Goal: Task Accomplishment & Management: Complete application form

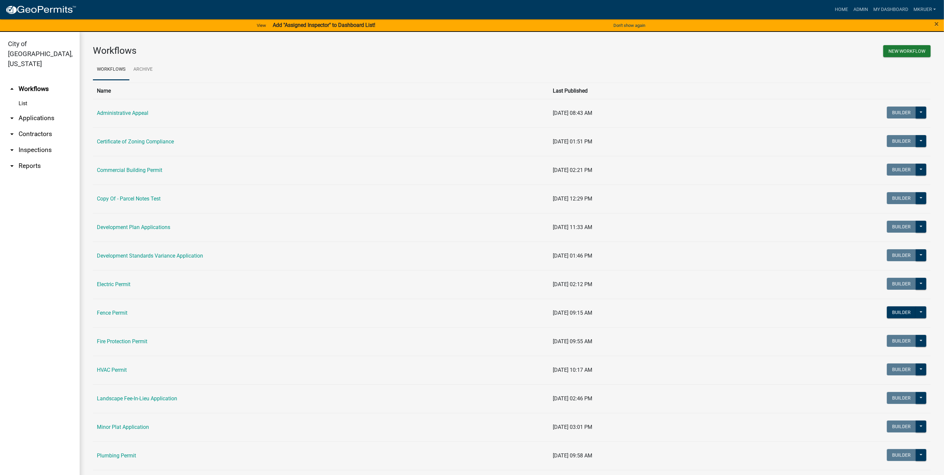
click at [31, 142] on link "arrow_drop_down Inspections" at bounding box center [40, 150] width 80 height 16
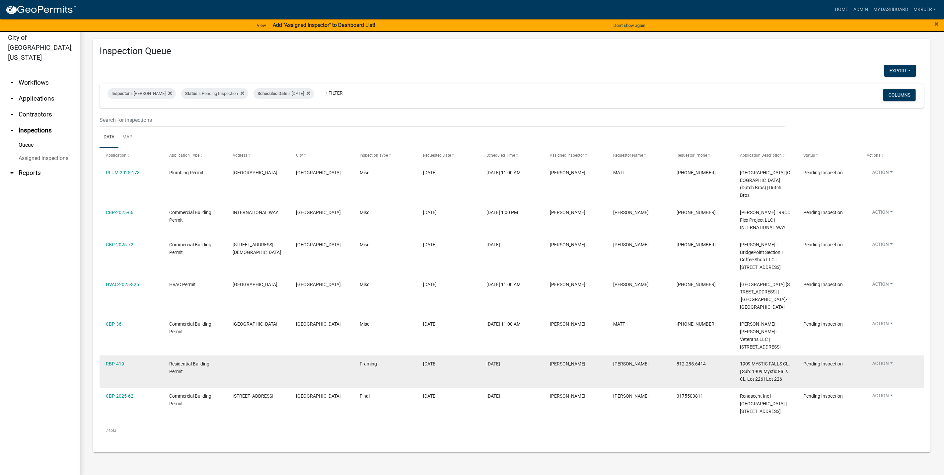
scroll to position [8, 0]
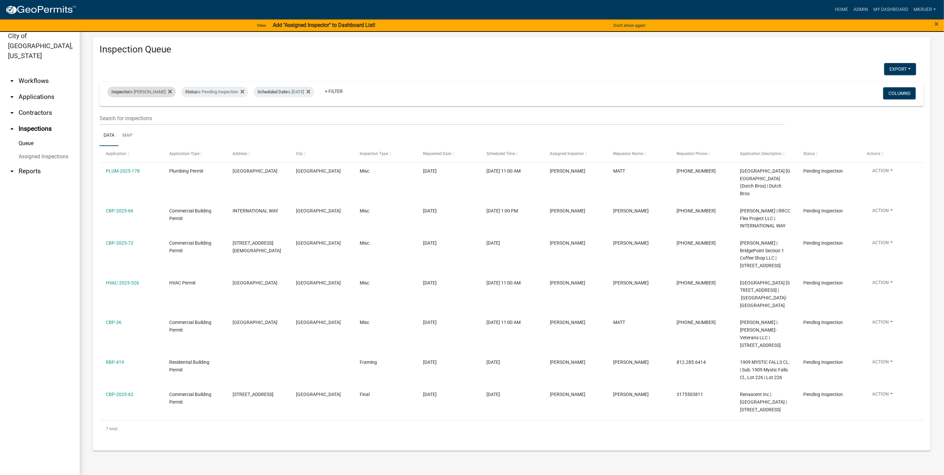
click at [140, 93] on div "Inspector is [PERSON_NAME]" at bounding box center [141, 92] width 68 height 11
click at [121, 121] on select "Select an option None [PERSON_NAME] [PERSON_NAME] [PERSON_NAME] [PERSON_NAME] […" at bounding box center [137, 124] width 66 height 14
click at [105, 117] on select "Select an option None [PERSON_NAME] [PERSON_NAME] [PERSON_NAME] [PERSON_NAME] […" at bounding box center [137, 124] width 66 height 14
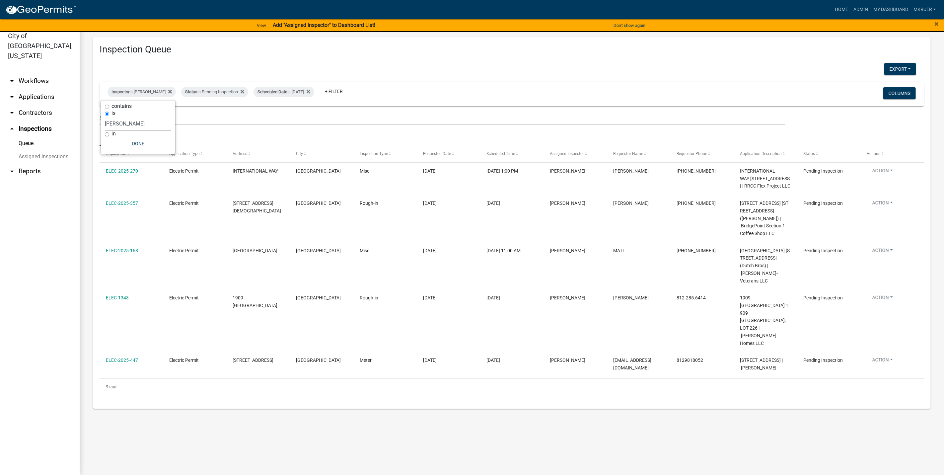
click at [120, 123] on select "Select an option None [PERSON_NAME] [PERSON_NAME] [PERSON_NAME] [PERSON_NAME] […" at bounding box center [138, 124] width 66 height 14
click at [105, 117] on select "Select an option None Shawn Jeremy Ramsey Mary Frey Chad Reischl Mike Kruer Har…" at bounding box center [138, 124] width 66 height 14
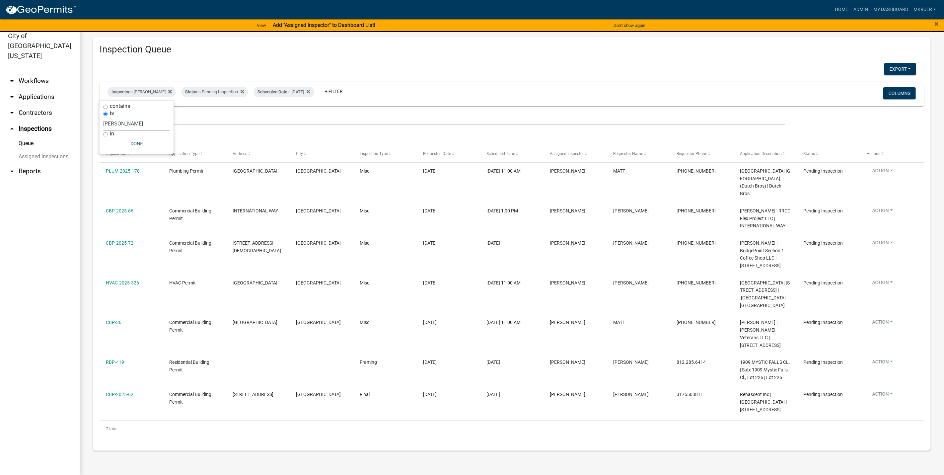
click at [126, 124] on select "Select an option None Shawn Jeremy Ramsey Mary Frey Chad Reischl Mike Kruer Har…" at bounding box center [137, 124] width 66 height 14
select select "7b0b9f25-f402-4148-9522-9b9b34b3e885"
click at [105, 117] on select "Select an option None Shawn Jeremy Ramsey Mary Frey Chad Reischl Mike Kruer Har…" at bounding box center [137, 124] width 66 height 14
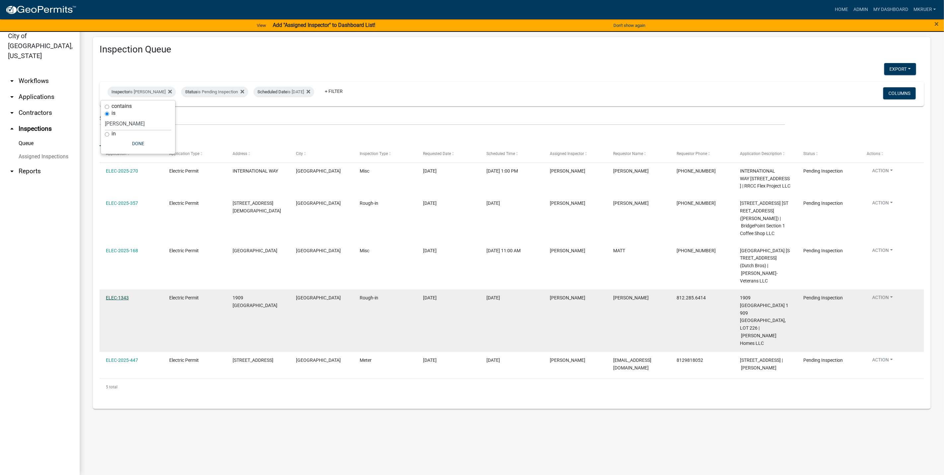
click at [111, 300] on link "ELEC-1343" at bounding box center [117, 297] width 23 height 5
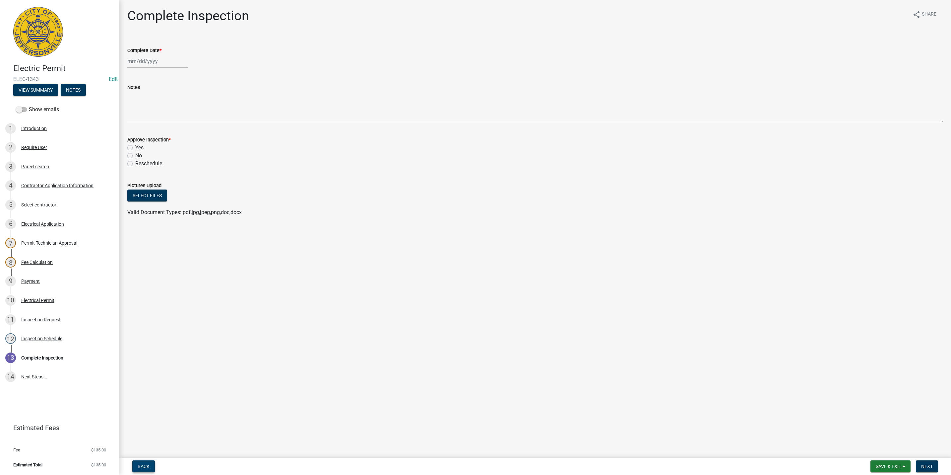
click at [144, 465] on span "Back" at bounding box center [144, 465] width 12 height 5
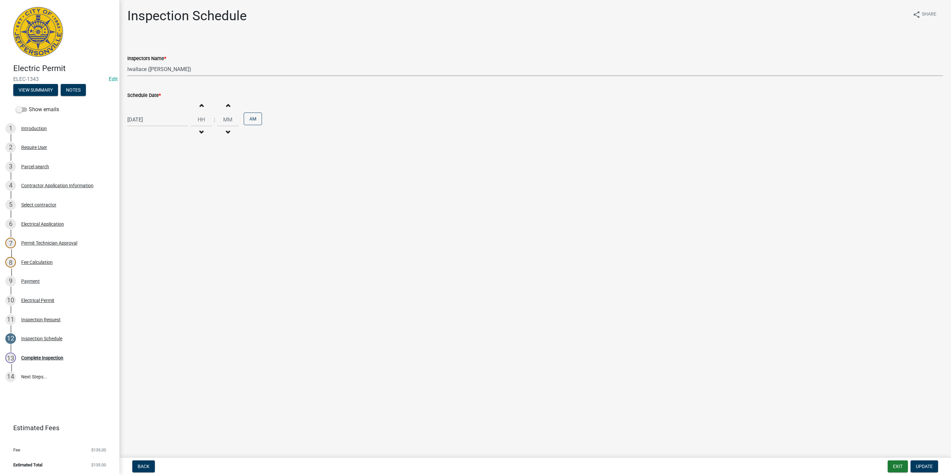
click at [147, 68] on select "Select Item... jramsey (Jeremy Ramsey) MaryFrey (Mary Frey) mkruer (Mike Kruer)…" at bounding box center [535, 69] width 816 height 14
select select "fdb3bcc6-ce93-4663-8a18-5c08884dd177"
click at [127, 62] on select "Select Item... jramsey (Jeremy Ramsey) MaryFrey (Mary Frey) mkruer (Mike Kruer)…" at bounding box center [535, 69] width 816 height 14
click at [926, 466] on span "Update" at bounding box center [924, 465] width 17 height 5
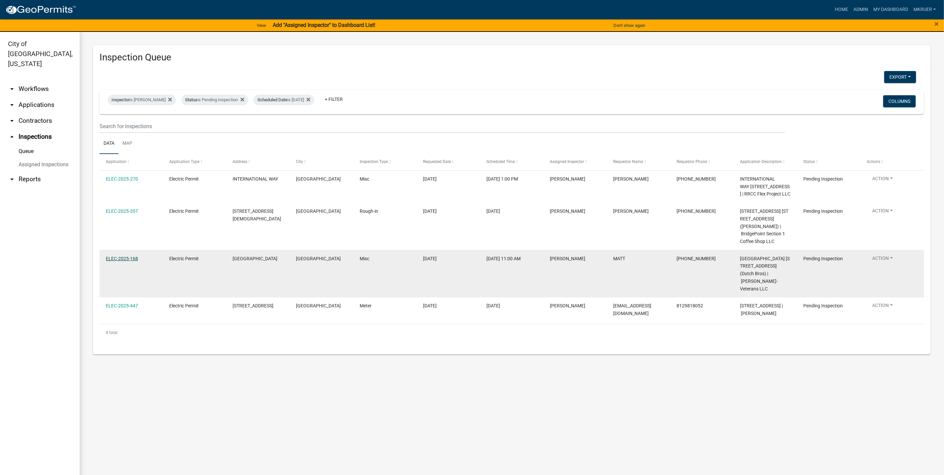
click at [114, 261] on link "ELEC-2025-168" at bounding box center [122, 258] width 32 height 5
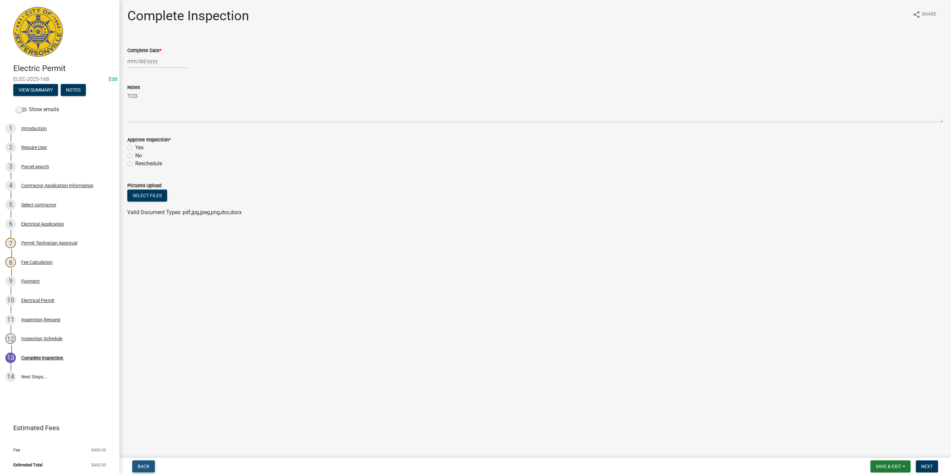
click at [145, 466] on span "Back" at bounding box center [144, 465] width 12 height 5
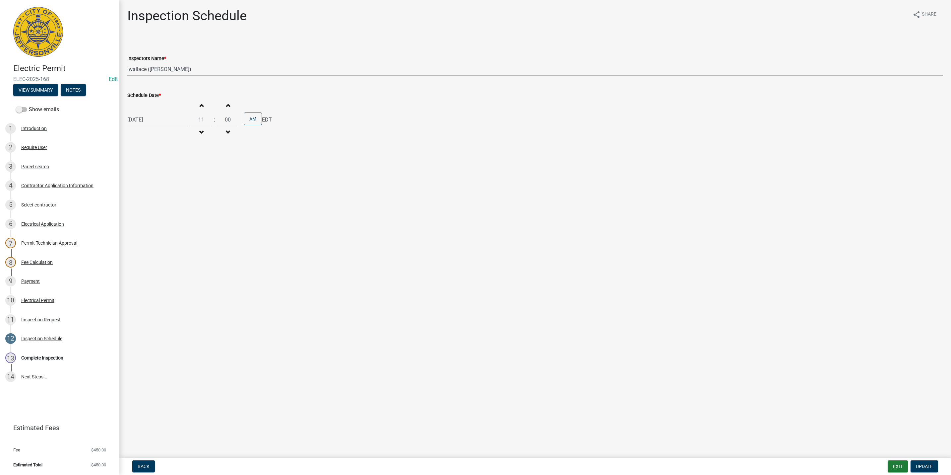
click at [146, 69] on select "Select Item... jramsey (Jeremy Ramsey) MaryFrey (Mary Frey) mkruer (Mike Kruer)…" at bounding box center [535, 69] width 816 height 14
select select "fdb3bcc6-ce93-4663-8a18-5c08884dd177"
click at [127, 62] on select "Select Item... jramsey (Jeremy Ramsey) MaryFrey (Mary Frey) mkruer (Mike Kruer)…" at bounding box center [535, 69] width 816 height 14
click at [925, 466] on span "Update" at bounding box center [924, 465] width 17 height 5
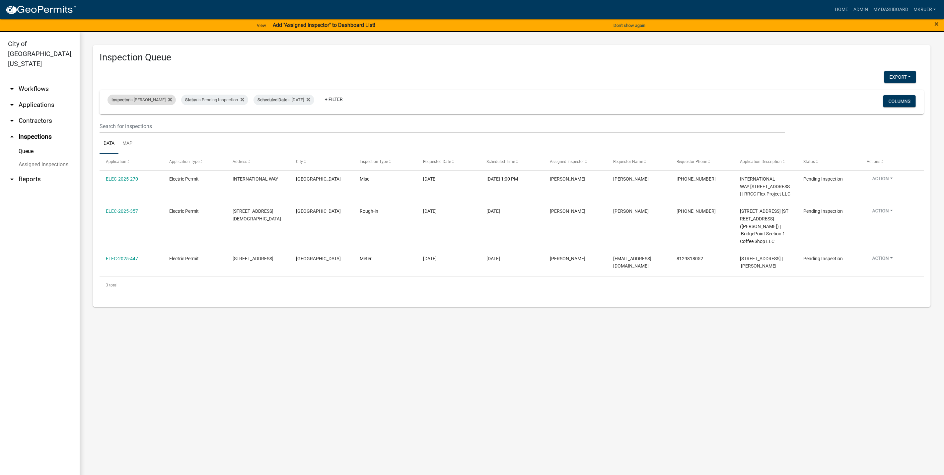
click at [145, 101] on div "Inspector is larry wallace" at bounding box center [141, 100] width 68 height 11
click at [124, 132] on select "Select an option None Shawn Jeremy Ramsey Mary Frey Chad Reischl Mike Kruer Har…" at bounding box center [138, 132] width 66 height 14
select select "fdb3bcc6-ce93-4663-8a18-5c08884dd177"
click at [105, 125] on select "Select an option None Shawn Jeremy Ramsey Mary Frey Chad Reischl Mike Kruer Har…" at bounding box center [138, 132] width 66 height 14
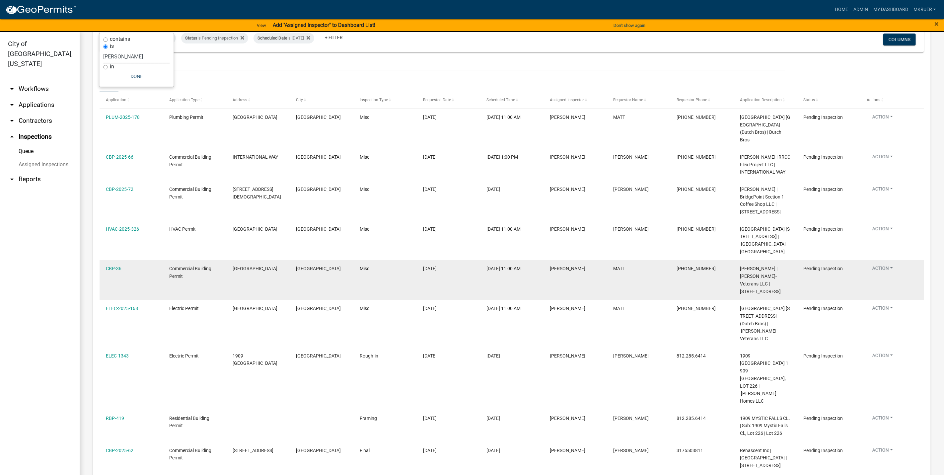
scroll to position [76, 0]
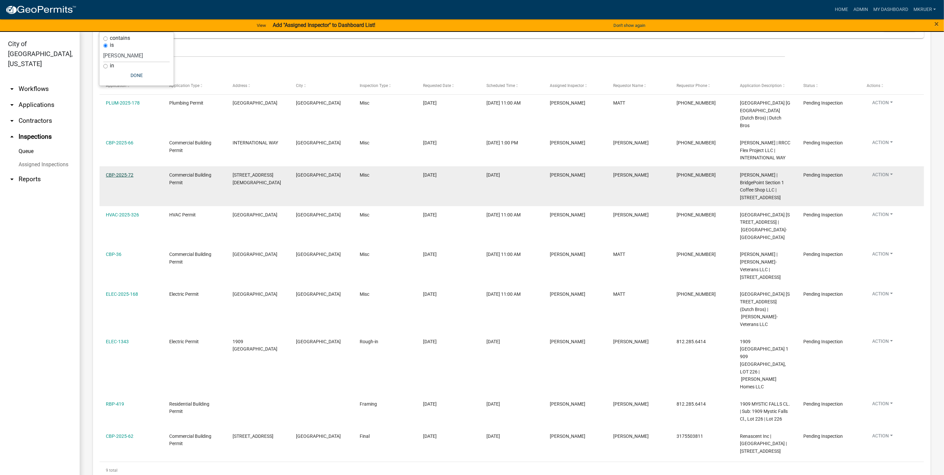
click at [113, 174] on link "CBP-2025-72" at bounding box center [120, 174] width 28 height 5
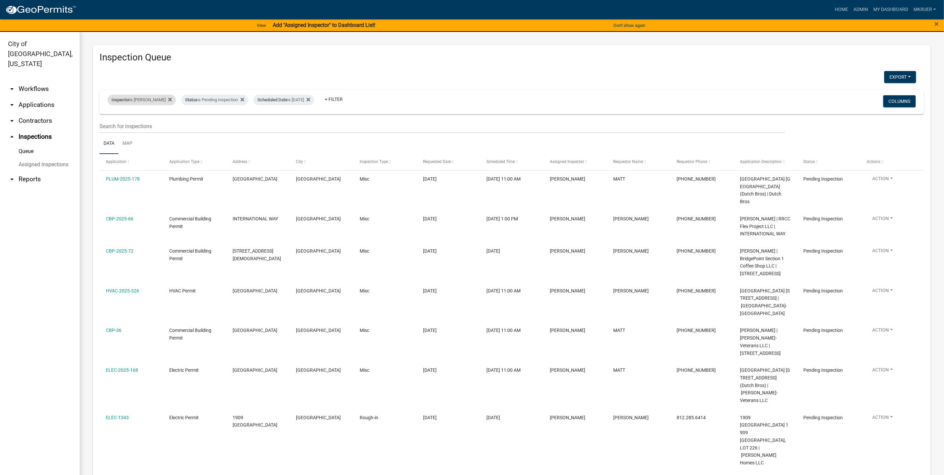
click at [144, 100] on div "Inspector is Mike Kruer" at bounding box center [141, 100] width 68 height 11
click at [123, 131] on select "Select an option None Shawn Jeremy Ramsey Mary Frey Chad Reischl Mike Kruer Har…" at bounding box center [137, 132] width 66 height 14
click at [108, 125] on select "Select an option None Shawn Jeremy Ramsey Mary Frey Chad Reischl Mike Kruer Har…" at bounding box center [137, 132] width 66 height 14
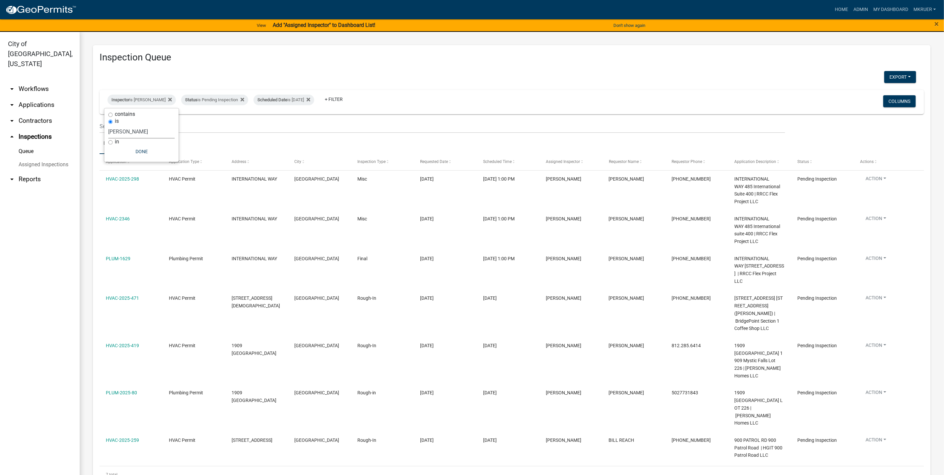
click at [136, 130] on select "Select an option None Shawn Jeremy Ramsey Mary Frey Chad Reischl Mike Kruer Har…" at bounding box center [141, 132] width 66 height 14
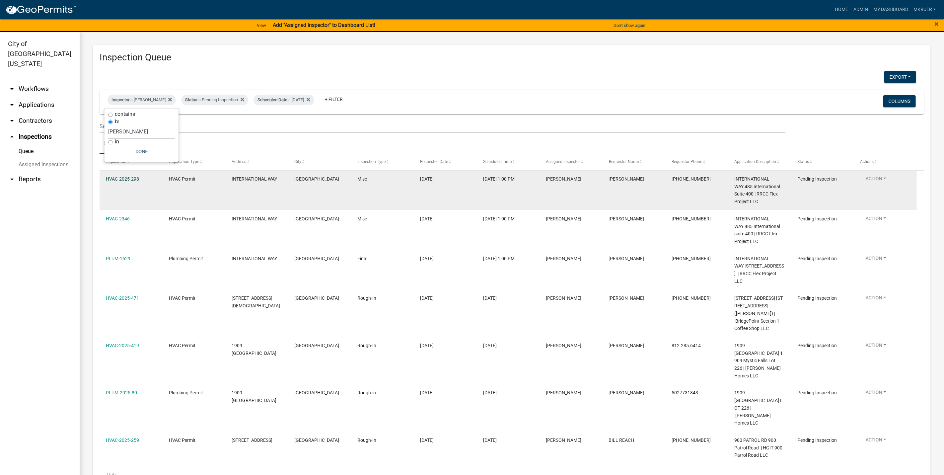
click at [108, 125] on select "Select an option None Shawn Jeremy Ramsey Mary Frey Chad Reischl Mike Kruer Har…" at bounding box center [141, 132] width 66 height 14
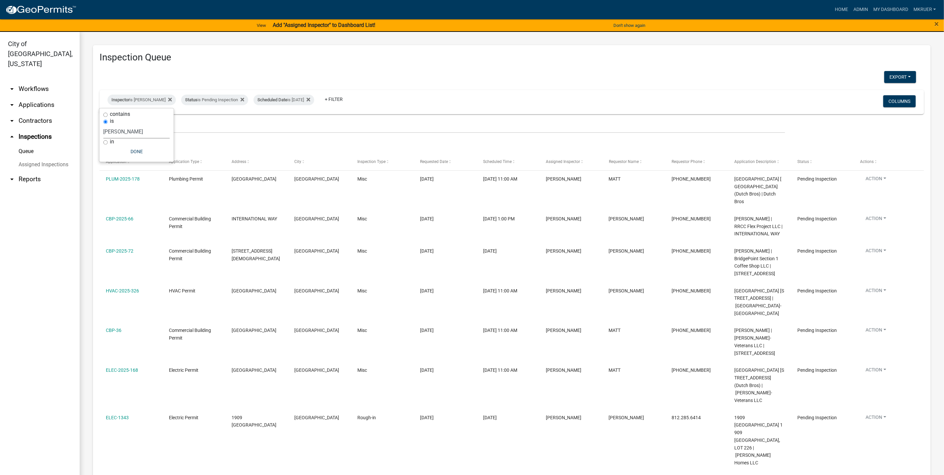
click at [128, 129] on select "Select an option None Shawn Jeremy Ramsey Mary Frey Chad Reischl Mike Kruer Har…" at bounding box center [137, 132] width 66 height 14
click at [104, 125] on select "Select an option None Shawn Jeremy Ramsey Mary Frey Chad Reischl Mike Kruer Har…" at bounding box center [137, 132] width 66 height 14
click at [125, 130] on select "Select an option None Shawn Jeremy Ramsey Mary Frey Chad Reischl Mike Kruer Har…" at bounding box center [137, 132] width 66 height 14
click at [108, 125] on select "Select an option None Shawn Jeremy Ramsey Mary Frey Chad Reischl Mike Kruer Har…" at bounding box center [137, 132] width 66 height 14
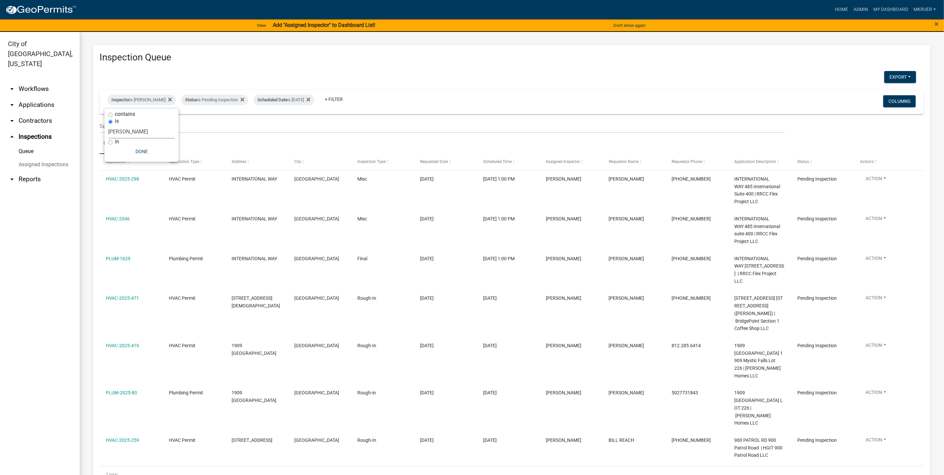
click at [134, 133] on select "Select an option None Shawn Jeremy Ramsey Mary Frey Chad Reischl Mike Kruer Har…" at bounding box center [141, 132] width 66 height 14
select select "7b0b9f25-f402-4148-9522-9b9b34b3e885"
click at [108, 125] on select "Select an option None Shawn Jeremy Ramsey Mary Frey Chad Reischl Mike Kruer Har…" at bounding box center [141, 132] width 66 height 14
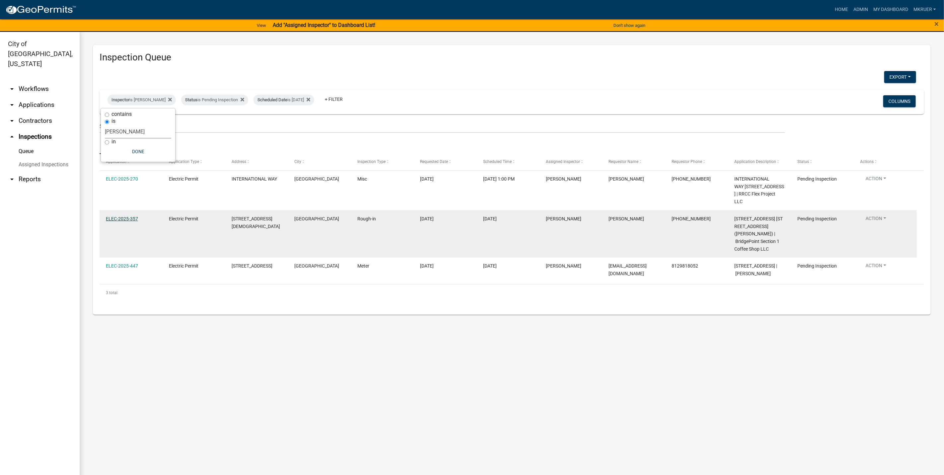
click at [117, 219] on link "ELEC-2025-357" at bounding box center [122, 218] width 32 height 5
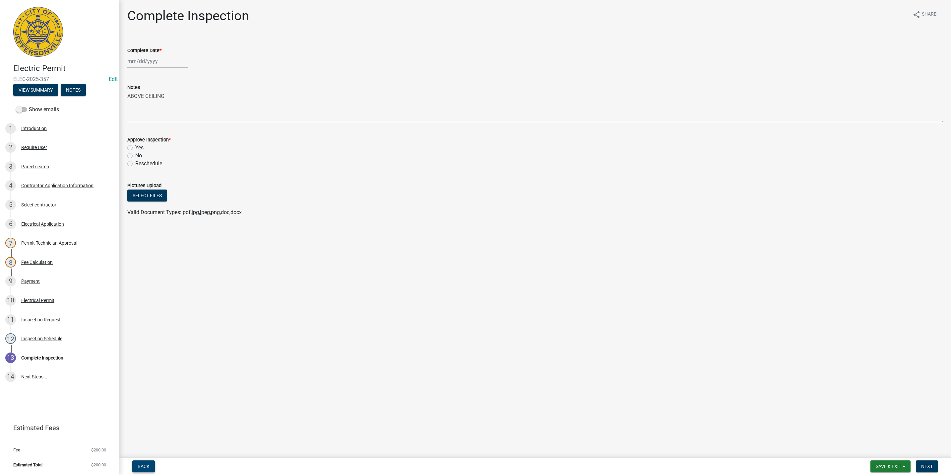
click at [146, 467] on span "Back" at bounding box center [144, 465] width 12 height 5
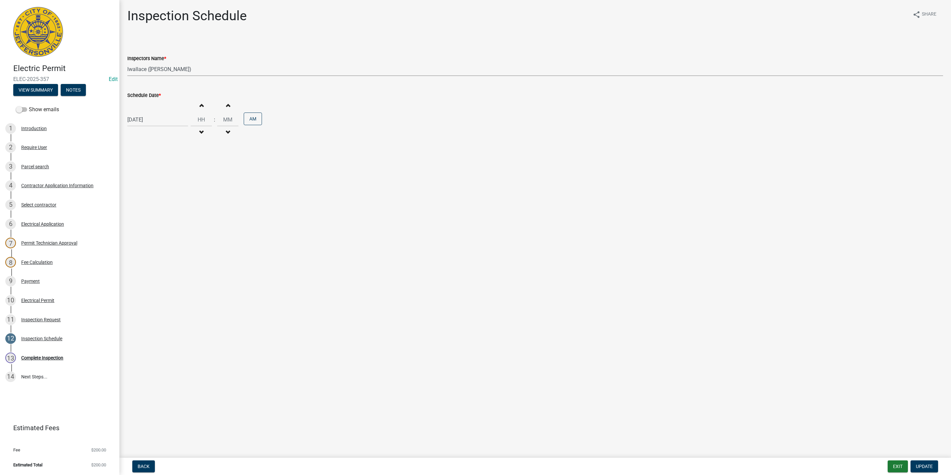
click at [151, 69] on select "Select Item... jramsey (Jeremy Ramsey) MaryFrey (Mary Frey) mkruer (Mike Kruer)…" at bounding box center [535, 69] width 816 height 14
select select "13c97fbc-c819-4cee-844a-0db3d3c4db95"
click at [127, 62] on select "Select Item... jramsey (Jeremy Ramsey) MaryFrey (Mary Frey) mkruer (Mike Kruer)…" at bounding box center [535, 69] width 816 height 14
click at [926, 466] on span "Update" at bounding box center [924, 465] width 17 height 5
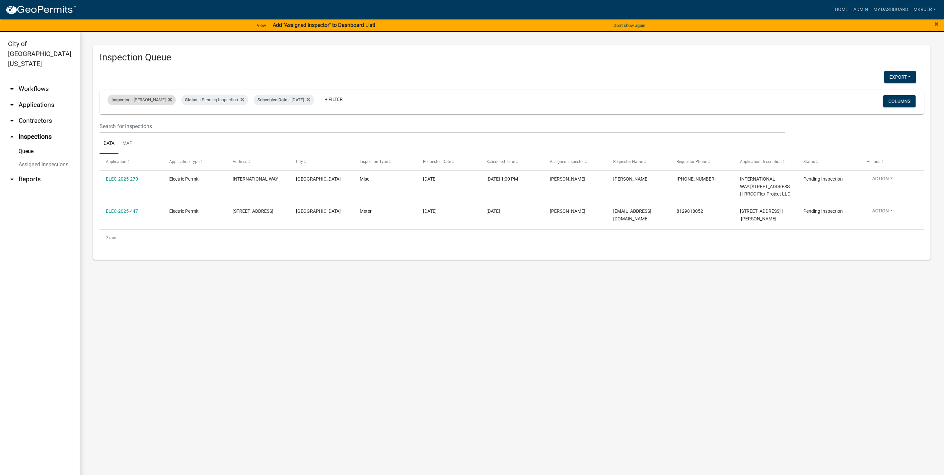
click at [150, 98] on div "Inspector is larry wallace" at bounding box center [141, 100] width 68 height 11
select select "7b0b9f25-f402-4148-9522-9b9b34b3e885"
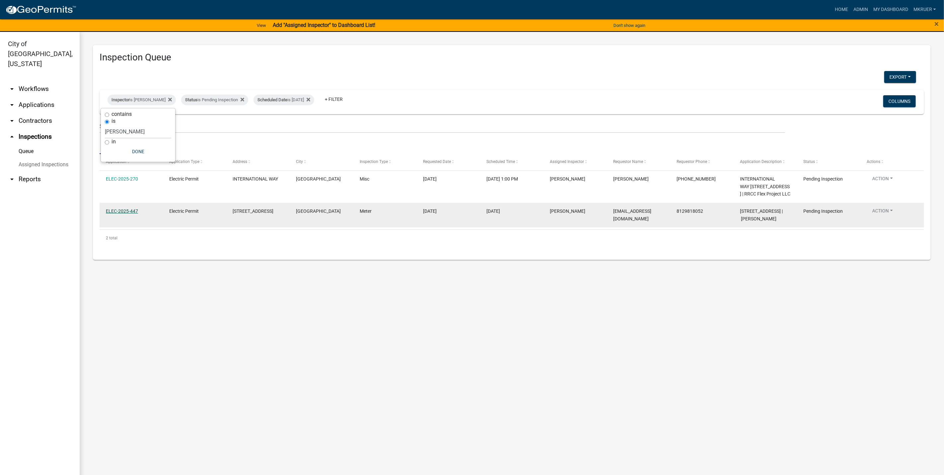
click at [121, 214] on link "ELEC-2025-447" at bounding box center [122, 210] width 32 height 5
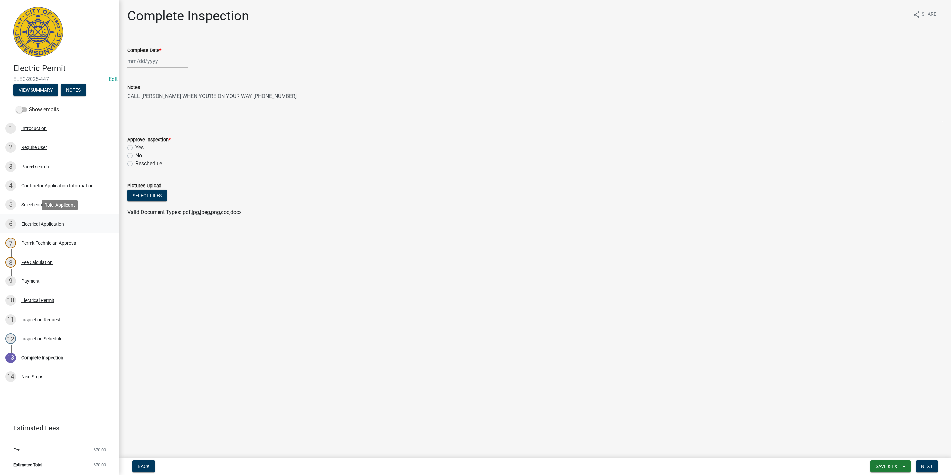
click at [46, 222] on div "Electrical Application" at bounding box center [42, 224] width 43 height 5
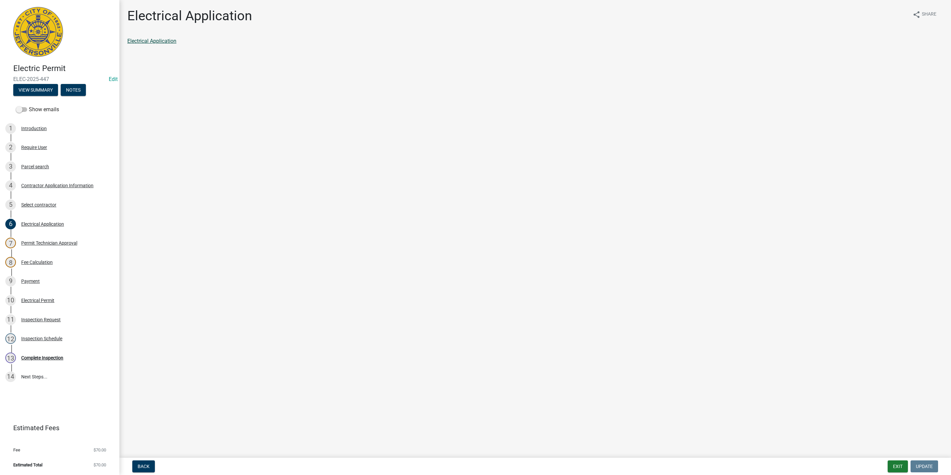
click at [157, 45] on div "Electrical Application" at bounding box center [535, 43] width 826 height 13
click at [157, 41] on link "Electrical Application" at bounding box center [151, 41] width 49 height 6
click at [37, 299] on div "Electrical Permit" at bounding box center [37, 300] width 33 height 5
click at [146, 40] on link "Electrical Permit" at bounding box center [146, 41] width 38 height 6
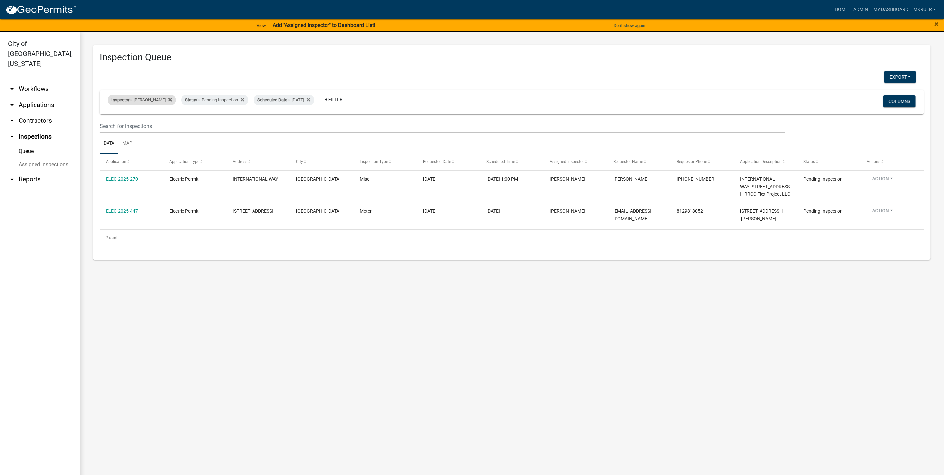
click at [134, 101] on div "Inspector is larry wallace" at bounding box center [141, 100] width 68 height 11
click at [121, 132] on select "Select an option None Shawn Jeremy Ramsey Mary Frey Chad Reischl Mike Kruer Har…" at bounding box center [138, 132] width 66 height 14
select select "fdb3bcc6-ce93-4663-8a18-5c08884dd177"
click at [105, 125] on select "Select an option None Shawn Jeremy Ramsey Mary Frey Chad Reischl Mike Kruer Har…" at bounding box center [138, 132] width 66 height 14
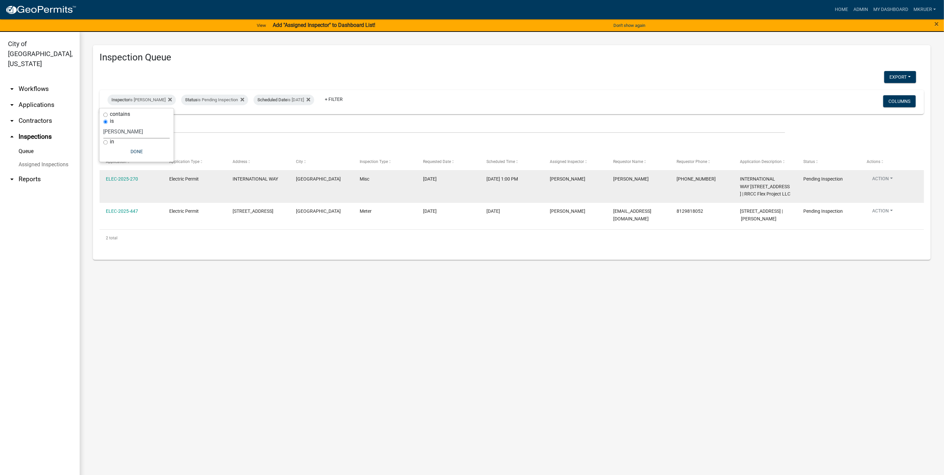
select select "3: 100"
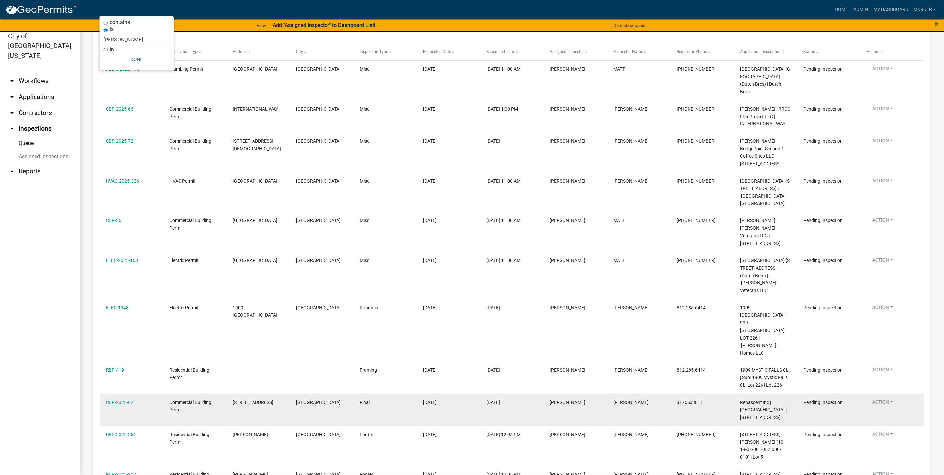
scroll to position [84, 0]
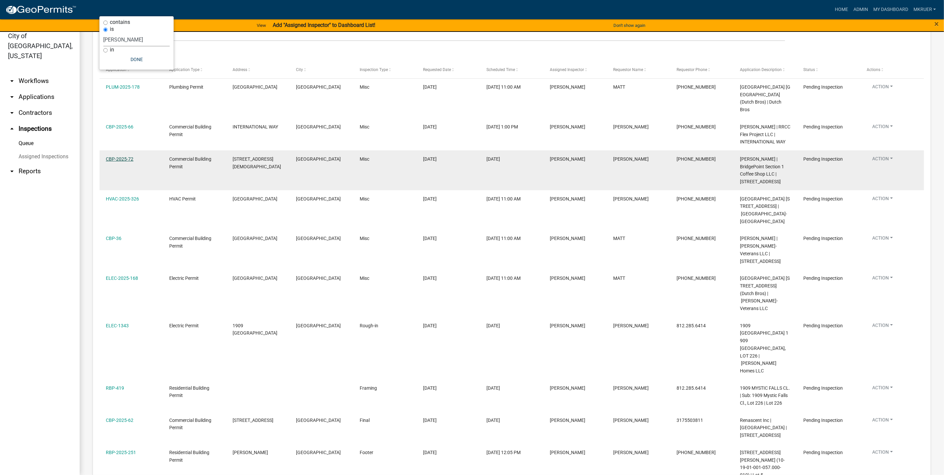
click at [117, 158] on link "CBP-2025-72" at bounding box center [120, 158] width 28 height 5
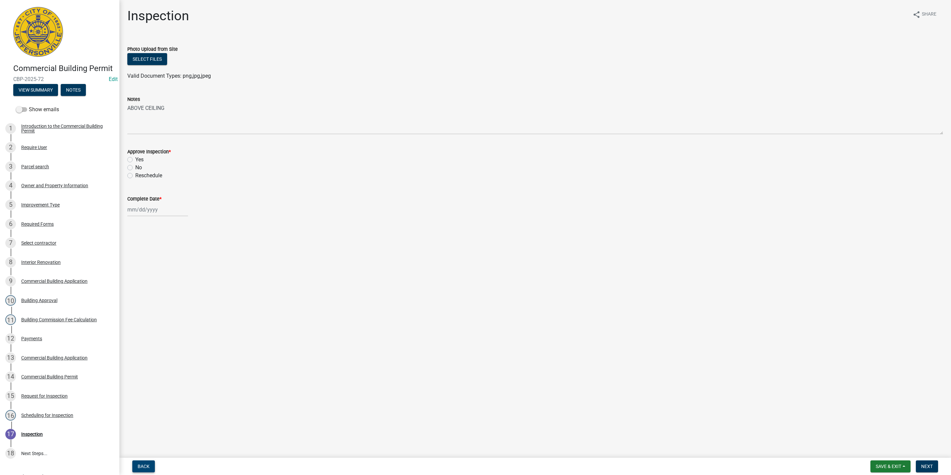
click at [140, 465] on span "Back" at bounding box center [144, 465] width 12 height 5
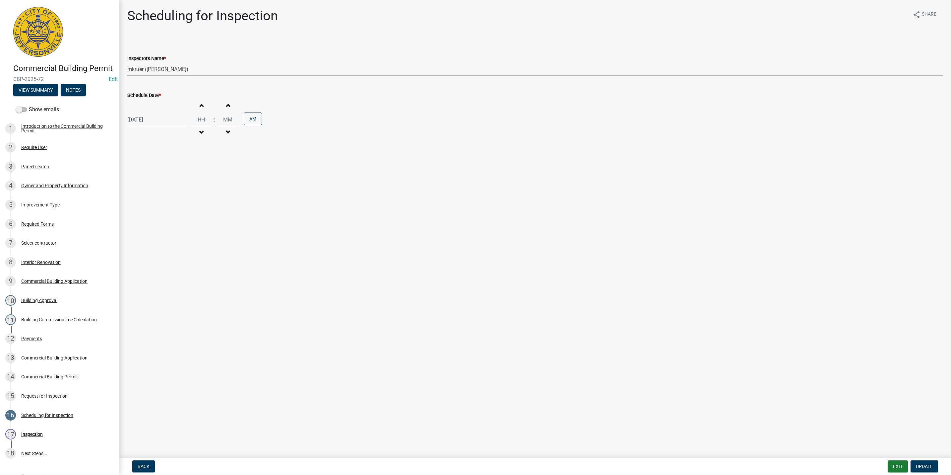
click at [143, 69] on select "Select Item... jramsey (Jeremy Ramsey) MaryFrey (Mary Frey) mkruer (Mike Kruer)…" at bounding box center [535, 69] width 816 height 14
select select "13c97fbc-c819-4cee-844a-0db3d3c4db95"
click at [127, 62] on select "Select Item... jramsey (Jeremy Ramsey) MaryFrey (Mary Frey) mkruer (Mike Kruer)…" at bounding box center [535, 69] width 816 height 14
click at [924, 464] on span "Update" at bounding box center [924, 465] width 17 height 5
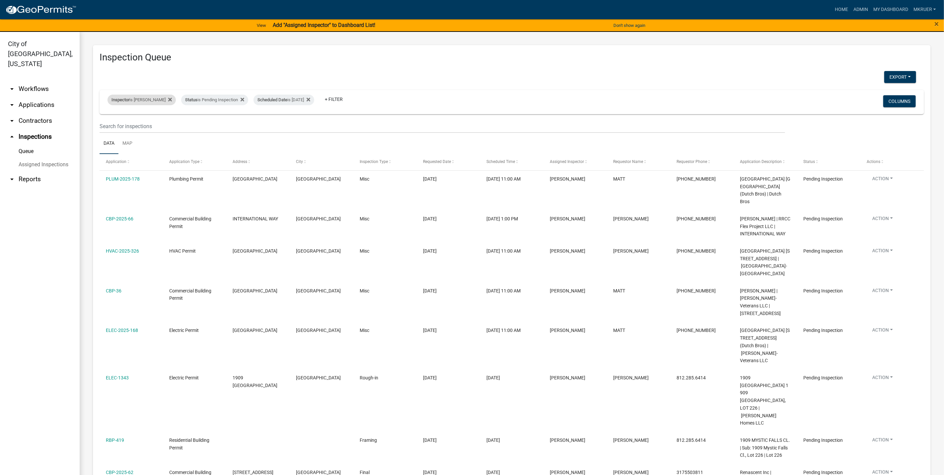
click at [141, 100] on div "Inspector is Mike Kruer" at bounding box center [141, 100] width 68 height 11
click at [123, 132] on select "Select an option None Shawn Jeremy Ramsey Mary Frey Chad Reischl Mike Kruer Har…" at bounding box center [137, 132] width 66 height 14
select select "7b0b9f25-f402-4148-9522-9b9b34b3e885"
click at [105, 125] on select "Select an option None Shawn Jeremy Ramsey Mary Frey Chad Reischl Mike Kruer Har…" at bounding box center [137, 132] width 66 height 14
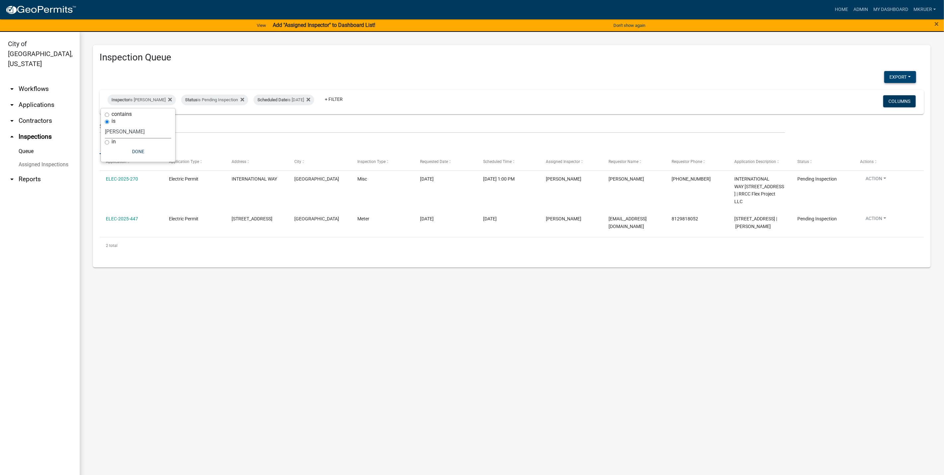
click at [903, 77] on button "Export" at bounding box center [900, 77] width 32 height 12
click at [881, 93] on button "Excel Format (.xlsx)" at bounding box center [885, 94] width 62 height 16
click at [753, 383] on main "Inspection Queue Export Excel Format (.xlsx) CSV Format (.csv) Inspector is lar…" at bounding box center [512, 257] width 864 height 451
click at [140, 99] on div "Inspector is larry wallace" at bounding box center [141, 100] width 68 height 11
click at [118, 134] on select "Select an option None Shawn Jeremy Ramsey Mary Frey Chad Reischl Mike Kruer Har…" at bounding box center [138, 132] width 66 height 14
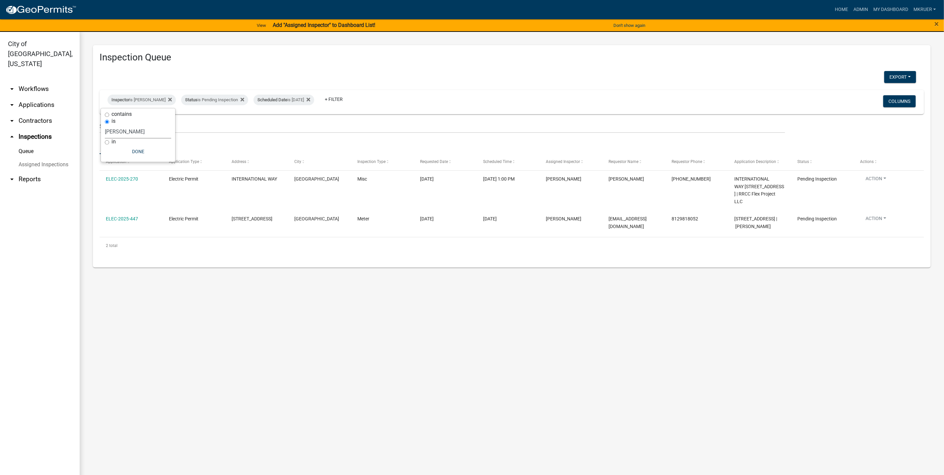
select select "fdb3bcc6-ce93-4663-8a18-5c08884dd177"
click at [105, 125] on select "Select an option None Shawn Jeremy Ramsey Mary Frey Chad Reischl Mike Kruer Har…" at bounding box center [138, 132] width 66 height 14
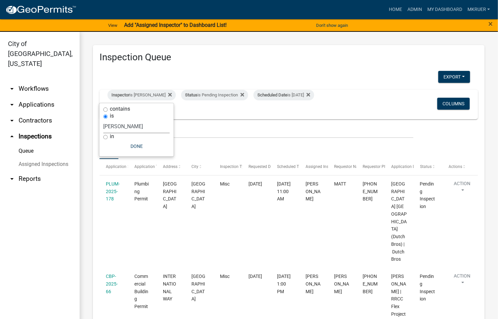
click at [370, 53] on h3 "Inspection Queue" at bounding box center [289, 57] width 379 height 11
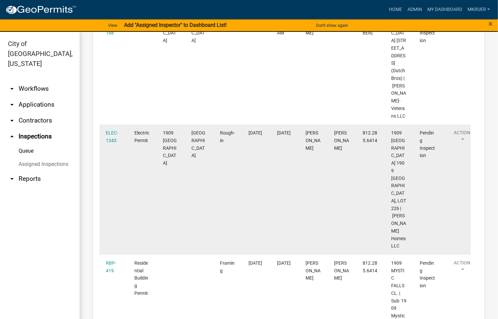
scroll to position [597, 0]
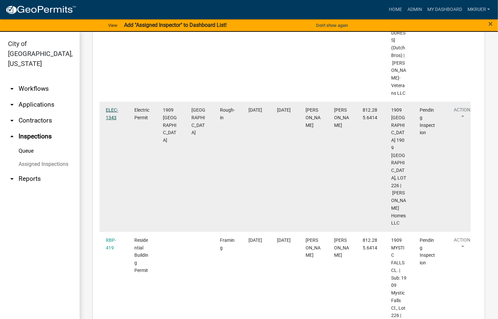
click at [108, 120] on link "ELEC-1343" at bounding box center [112, 113] width 12 height 13
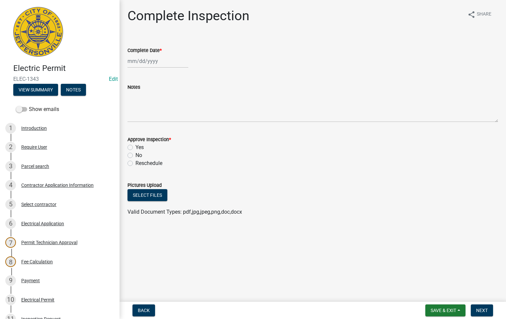
select select "8"
select select "2025"
click at [150, 60] on div "Jan Feb Mar Apr May Jun Jul Aug Sep Oct Nov Dec 1525 1526 1527 1528 1529 1530 1…" at bounding box center [157, 61] width 61 height 14
click at [176, 115] on div "15" at bounding box center [176, 117] width 11 height 11
type input "[DATE]"
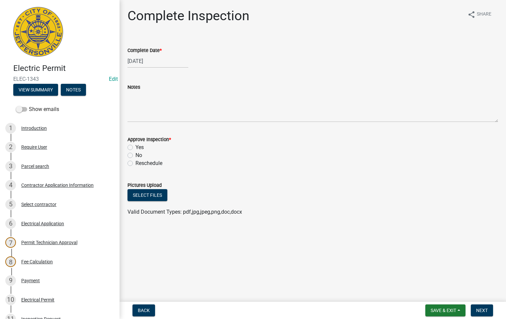
click at [135, 148] on label "Yes" at bounding box center [139, 148] width 8 height 8
click at [135, 148] on input "Yes" at bounding box center [137, 146] width 4 height 4
radio input "true"
click at [481, 310] on span "Next" at bounding box center [482, 310] width 12 height 5
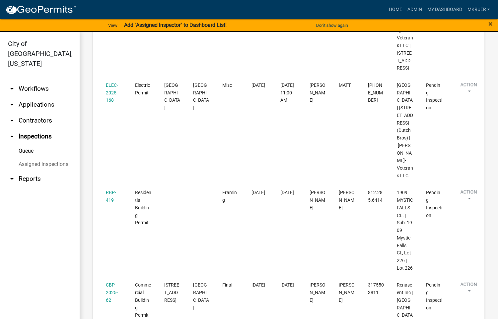
scroll to position [498, 0]
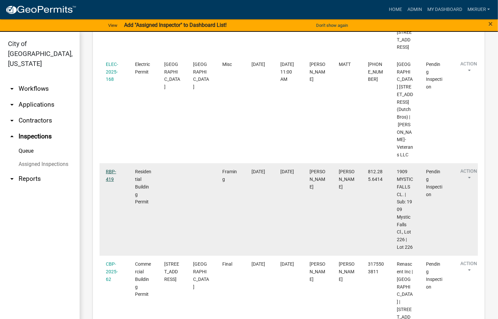
click at [109, 182] on link "RBP-419" at bounding box center [111, 175] width 10 height 13
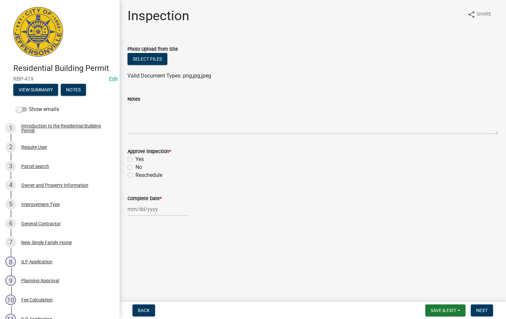
click at [135, 158] on label "Yes" at bounding box center [139, 160] width 8 height 8
click at [135, 158] on input "Yes" at bounding box center [137, 158] width 4 height 4
radio input "true"
select select "8"
select select "2025"
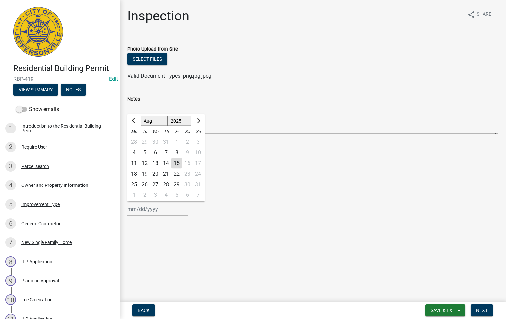
click at [145, 212] on div "Jan Feb Mar Apr May Jun Jul Aug Sep Oct Nov Dec 1525 1526 1527 1528 1529 1530 1…" at bounding box center [157, 210] width 61 height 14
click at [178, 163] on div "15" at bounding box center [176, 163] width 11 height 11
type input "[DATE]"
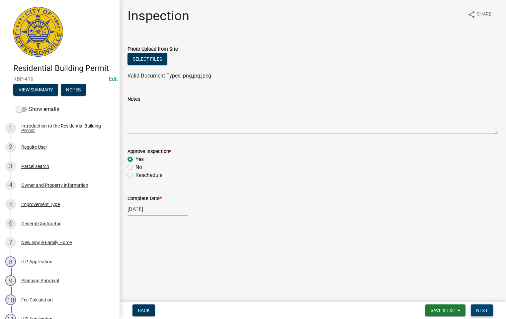
click at [484, 309] on span "Next" at bounding box center [482, 310] width 12 height 5
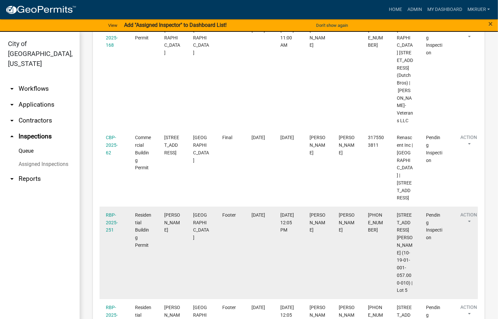
scroll to position [511, 0]
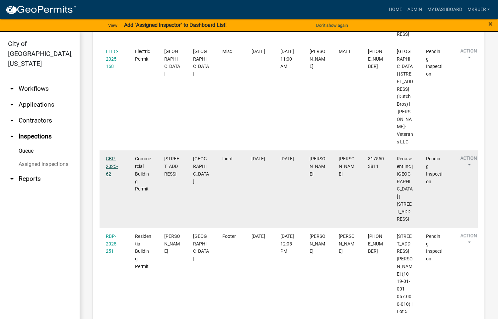
click at [110, 177] on link "CBP-2025-62" at bounding box center [112, 166] width 12 height 21
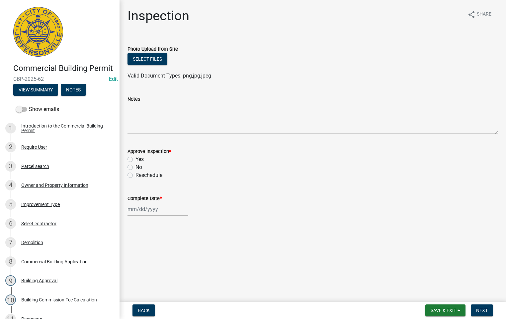
click at [135, 160] on label "Yes" at bounding box center [139, 160] width 8 height 8
click at [135, 160] on input "Yes" at bounding box center [137, 158] width 4 height 4
radio input "true"
click at [141, 205] on div at bounding box center [157, 210] width 61 height 14
select select "8"
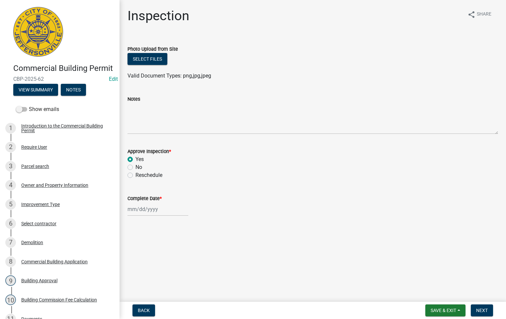
select select "2025"
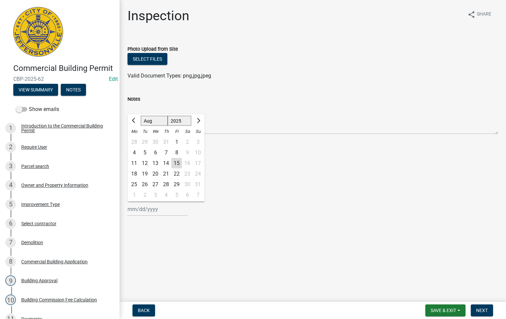
click at [178, 164] on div "15" at bounding box center [176, 163] width 11 height 11
type input "[DATE]"
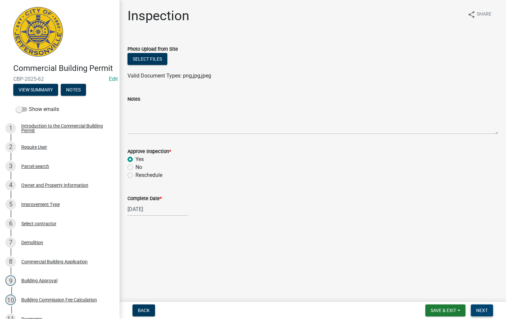
click at [484, 312] on span "Next" at bounding box center [482, 310] width 12 height 5
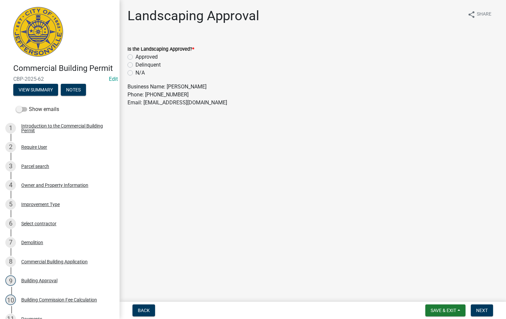
click at [135, 72] on label "N/A" at bounding box center [139, 73] width 9 height 8
click at [135, 72] on input "N/A" at bounding box center [137, 71] width 4 height 4
radio input "true"
click at [484, 311] on span "Next" at bounding box center [482, 310] width 12 height 5
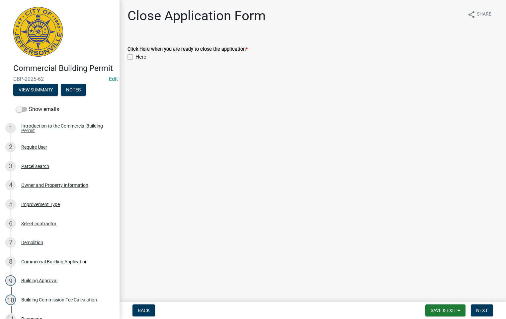
click at [135, 55] on label "Here" at bounding box center [140, 57] width 11 height 8
click at [135, 55] on input "Here" at bounding box center [137, 55] width 4 height 4
checkbox input "true"
click at [477, 311] on span "Next" at bounding box center [482, 310] width 12 height 5
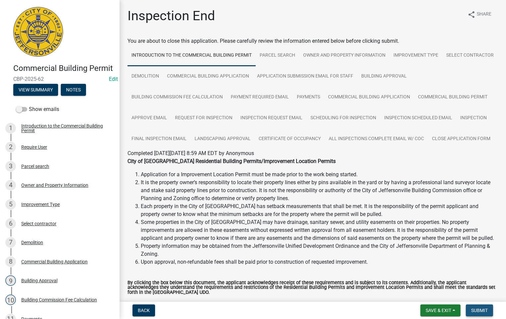
click at [480, 309] on span "Submit" at bounding box center [479, 310] width 17 height 5
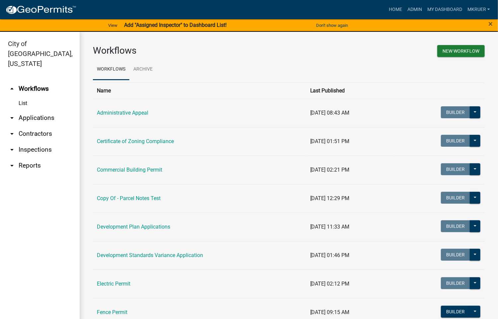
click at [37, 142] on link "arrow_drop_down Inspections" at bounding box center [40, 150] width 80 height 16
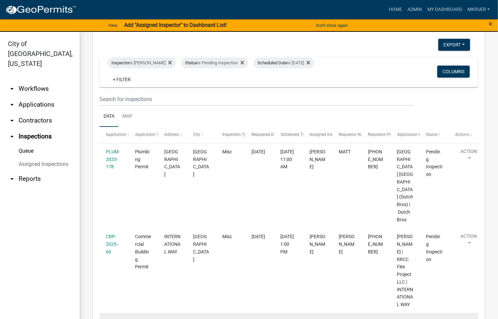
scroll to position [27, 0]
